Goal: Find specific page/section: Find specific page/section

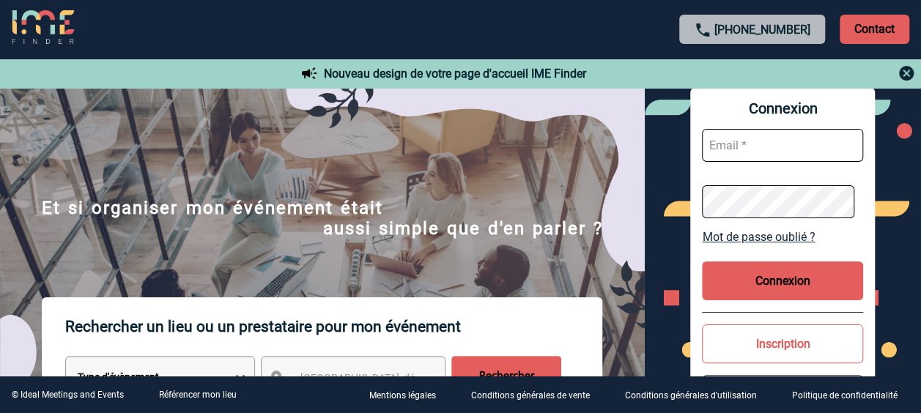
click at [775, 147] on input "text" at bounding box center [782, 145] width 161 height 33
type input "kristell.desnoyer@abeille-assurances.fr"
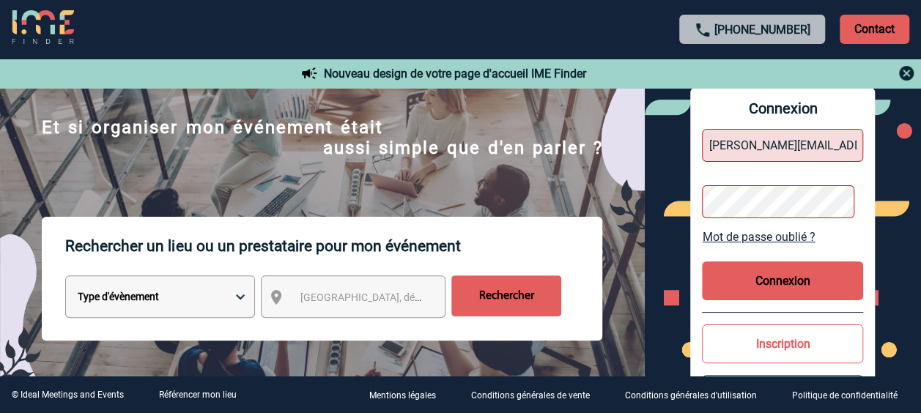
scroll to position [84, 0]
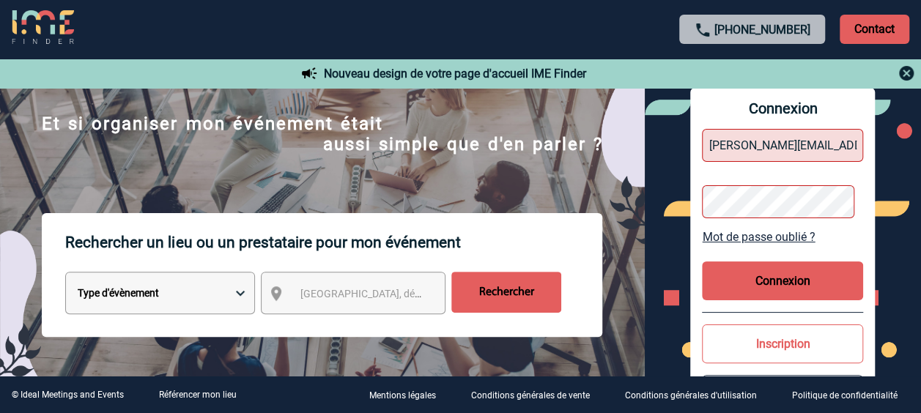
click at [238, 298] on select "Type d'évènement Séminaire avec nuitée Réunion Repas de groupe Team Building & …" at bounding box center [160, 293] width 190 height 42
select select "4"
click at [65, 273] on select "Type d'évènement Séminaire avec nuitée Réunion Repas de groupe Team Building & …" at bounding box center [160, 293] width 190 height 42
click at [508, 284] on input "Rechercher" at bounding box center [506, 292] width 110 height 41
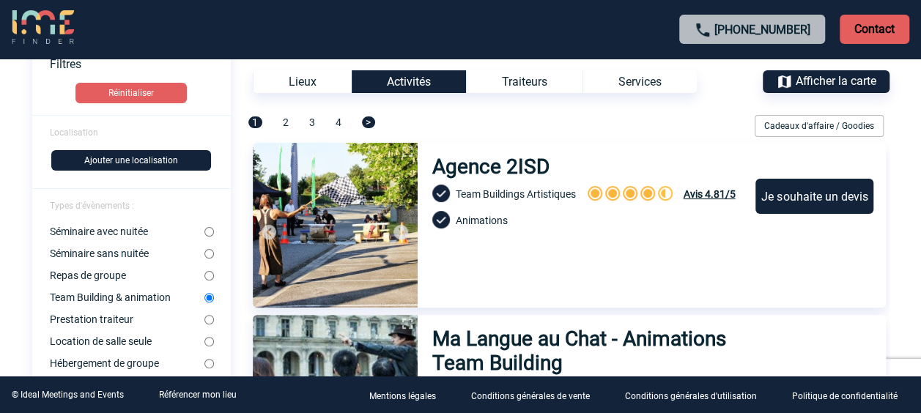
scroll to position [113, 0]
